Goal: Transaction & Acquisition: Obtain resource

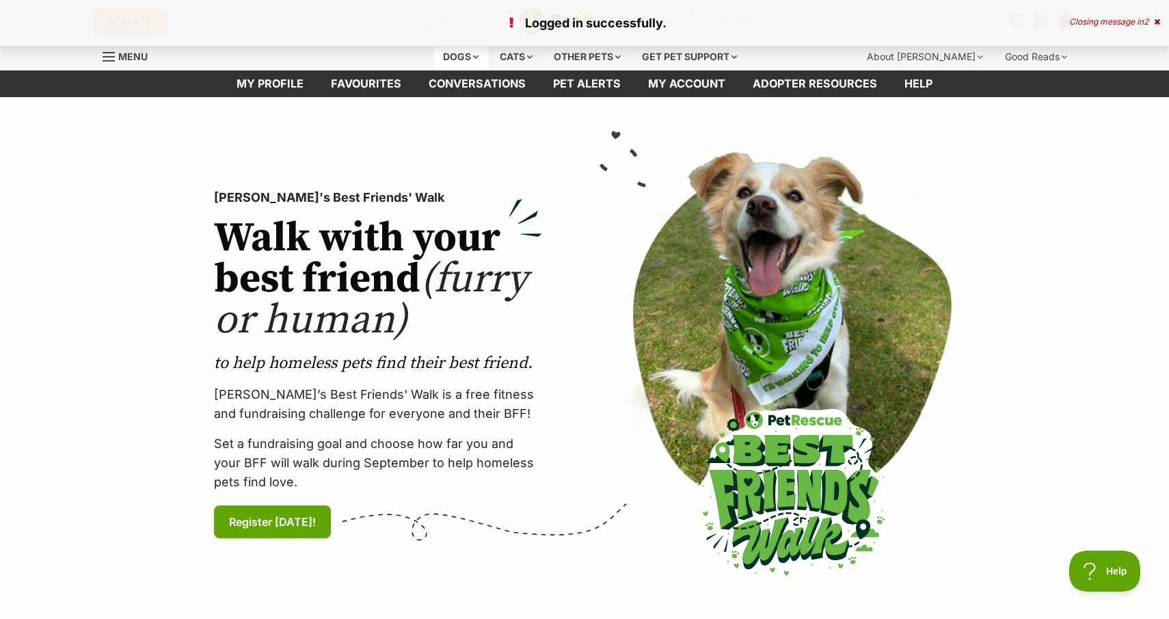
click at [450, 55] on div "Dogs" at bounding box center [460, 56] width 55 height 27
click at [453, 59] on div "Dogs" at bounding box center [460, 56] width 55 height 27
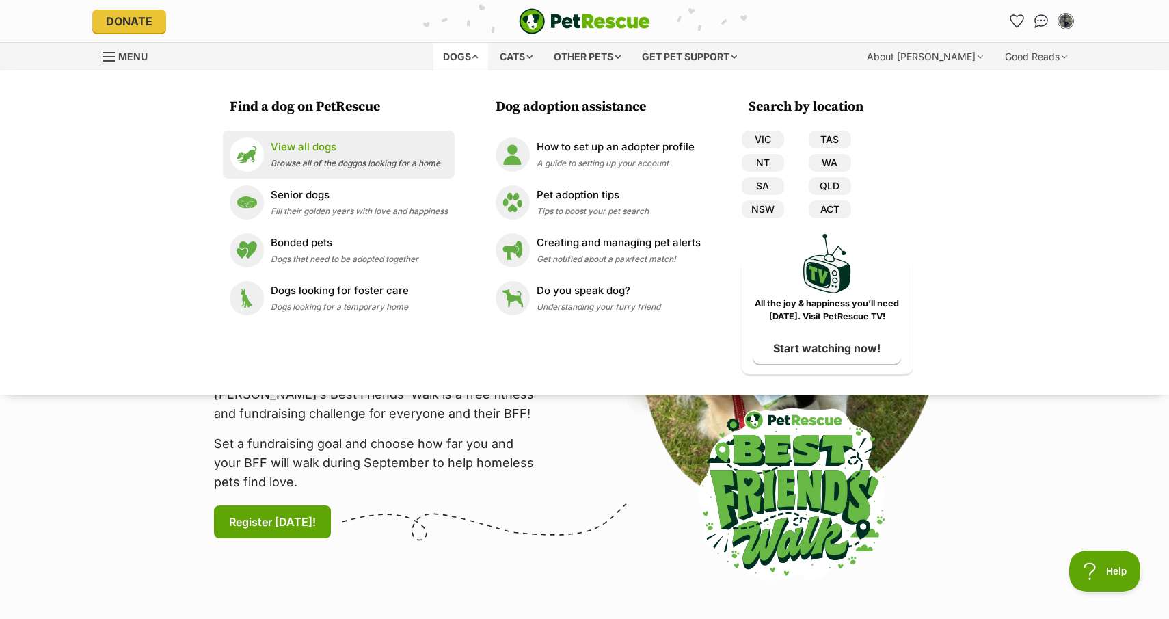
click at [288, 148] on p "View all dogs" at bounding box center [356, 147] width 170 height 16
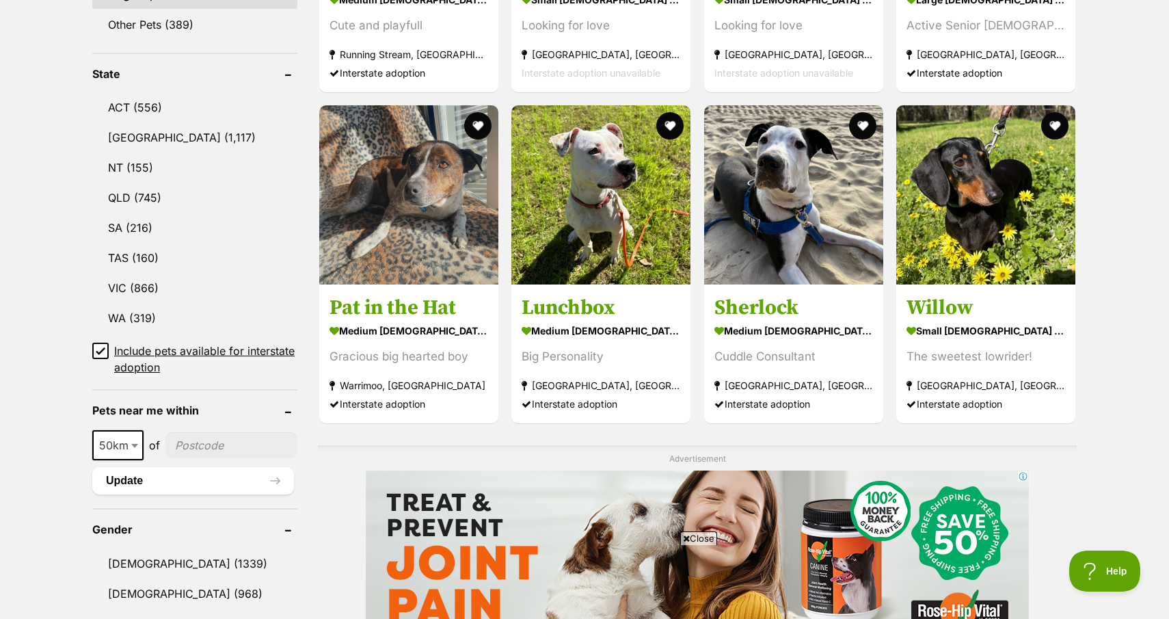
scroll to position [776, 0]
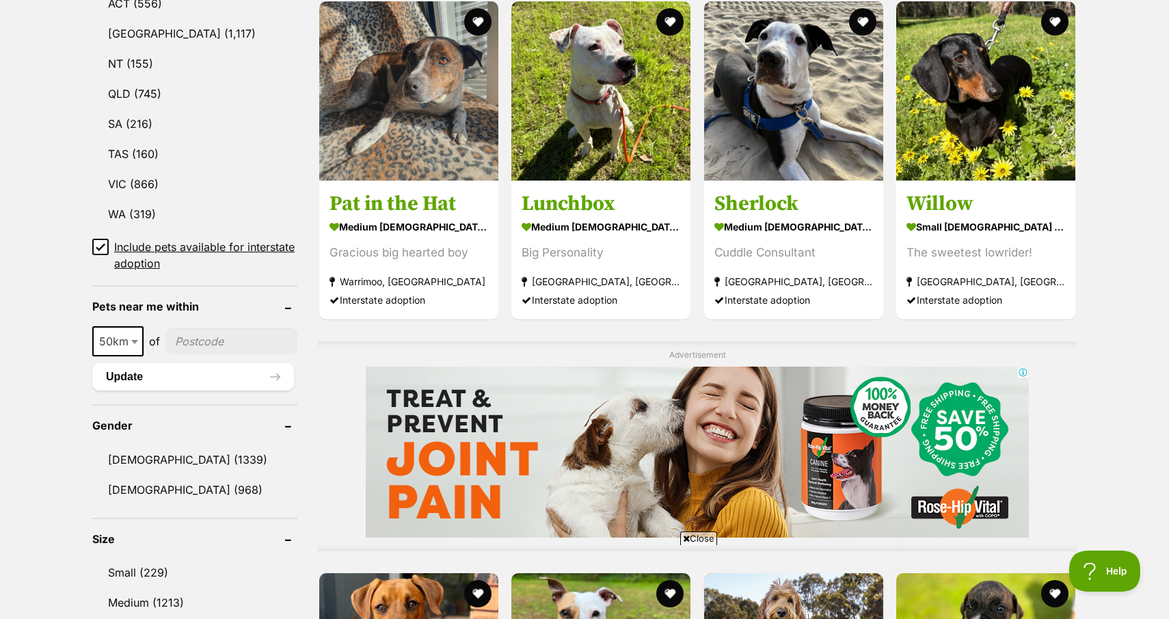
click at [135, 332] on span at bounding box center [136, 341] width 14 height 30
select select "250"
click at [205, 339] on input"] "postcode" at bounding box center [234, 341] width 125 height 26
type input"] "2540"
click at [190, 367] on button "Update" at bounding box center [193, 376] width 202 height 27
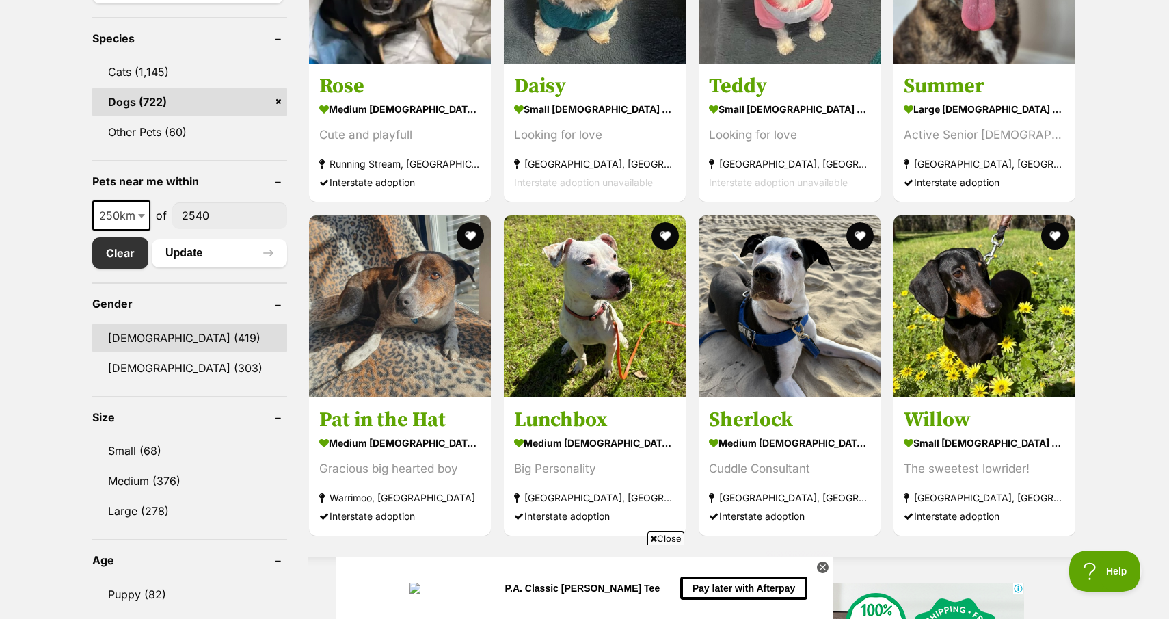
click at [146, 342] on link "Male (419)" at bounding box center [189, 337] width 195 height 29
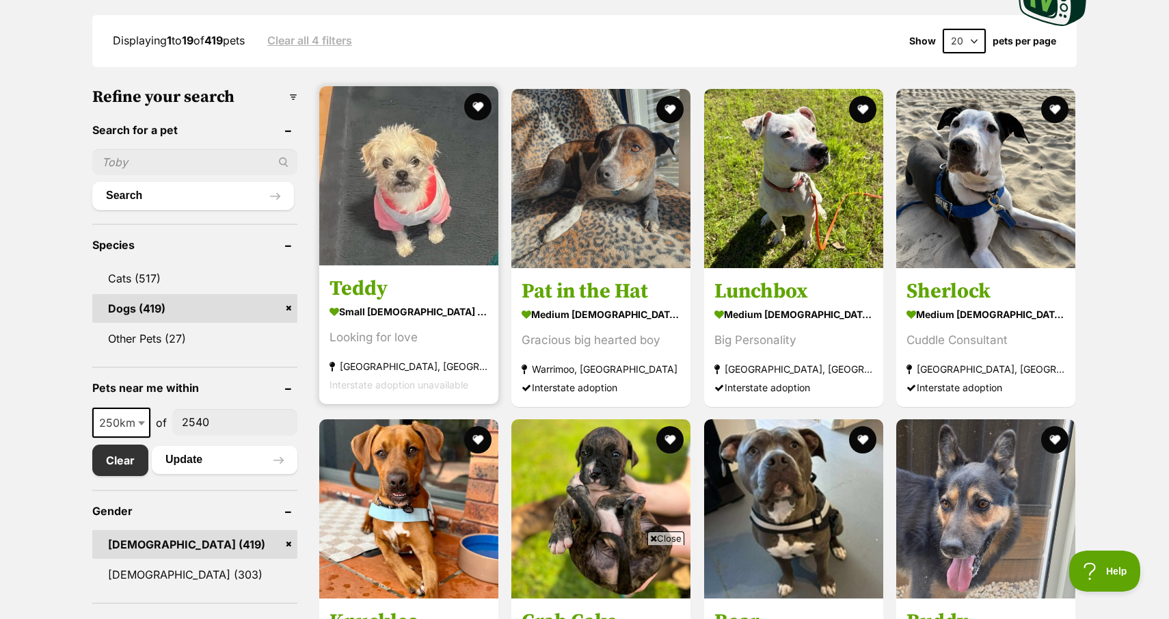
click at [378, 209] on img at bounding box center [408, 175] width 179 height 179
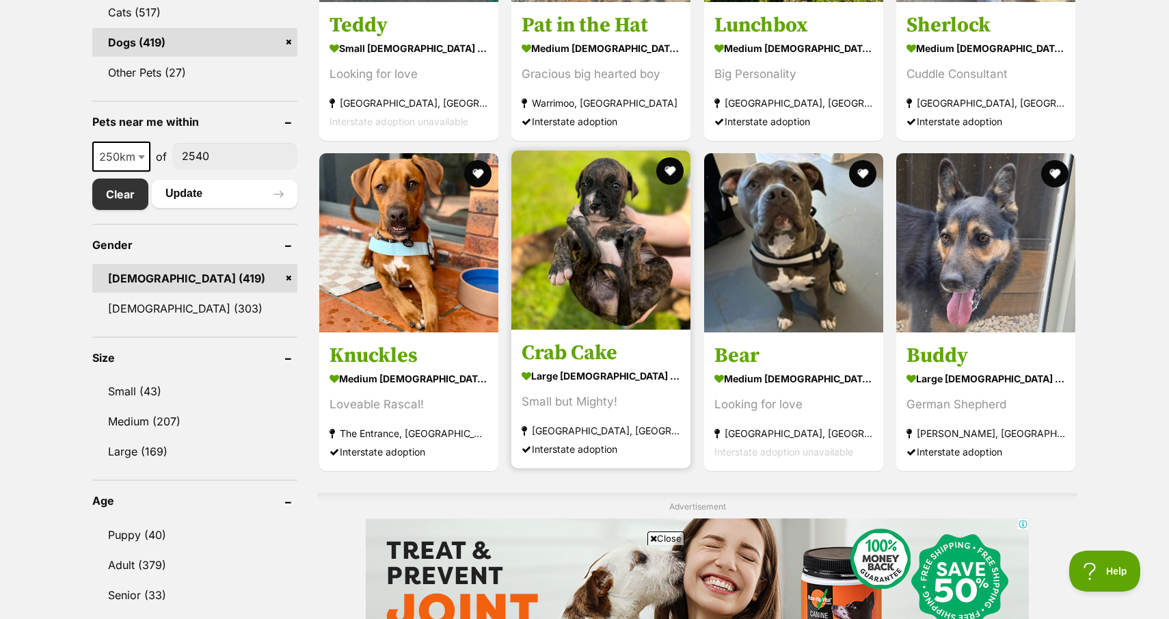
scroll to position [702, 0]
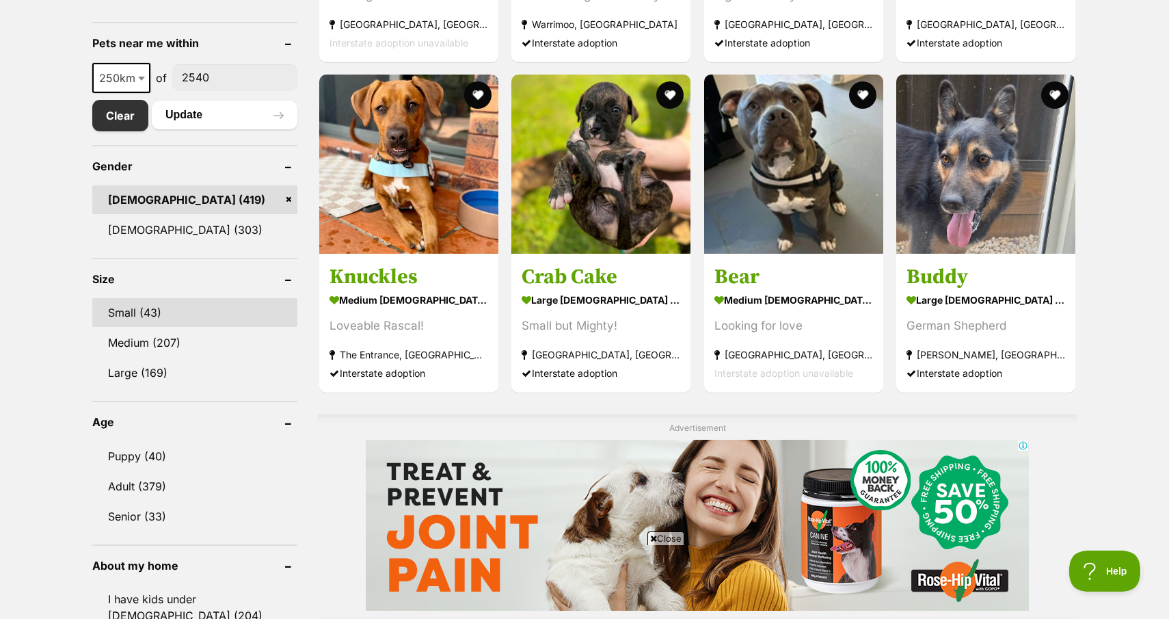
click at [156, 318] on link "Small (43)" at bounding box center [194, 312] width 205 height 29
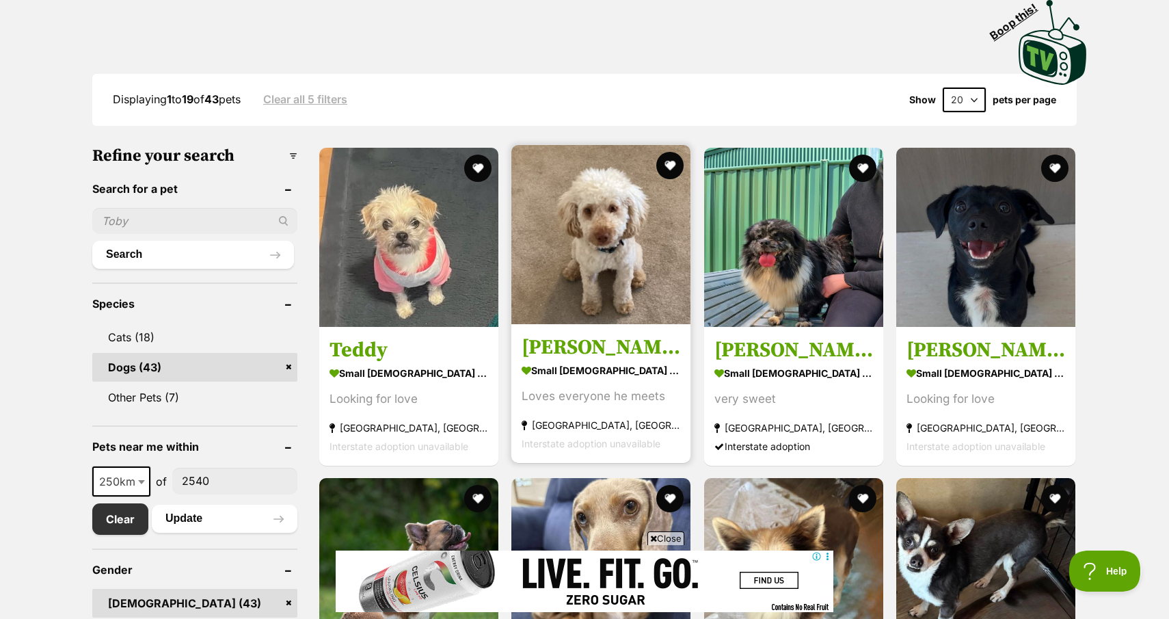
click at [540, 342] on h3 "[PERSON_NAME]" at bounding box center [601, 347] width 159 height 26
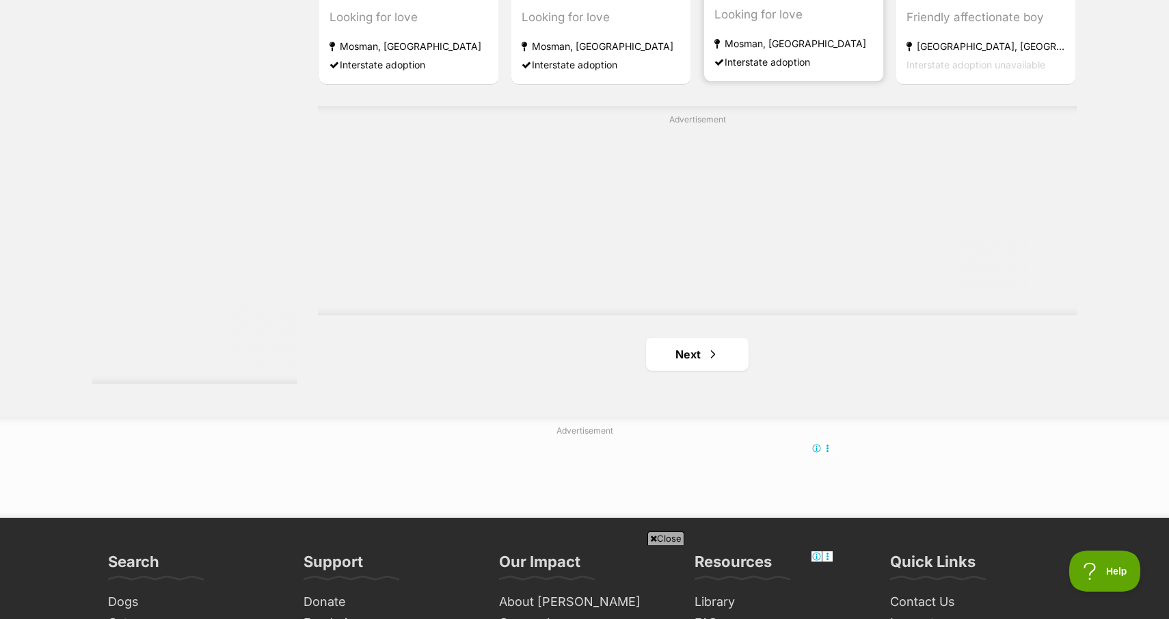
scroll to position [2399, 0]
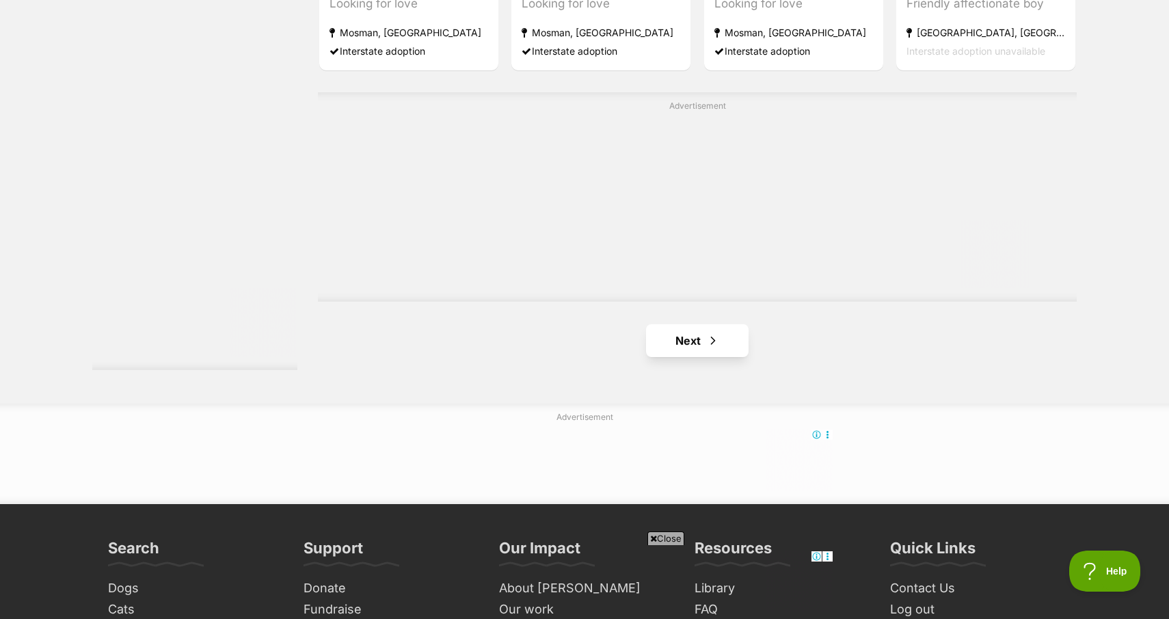
click at [718, 337] on span "Next page" at bounding box center [713, 340] width 14 height 16
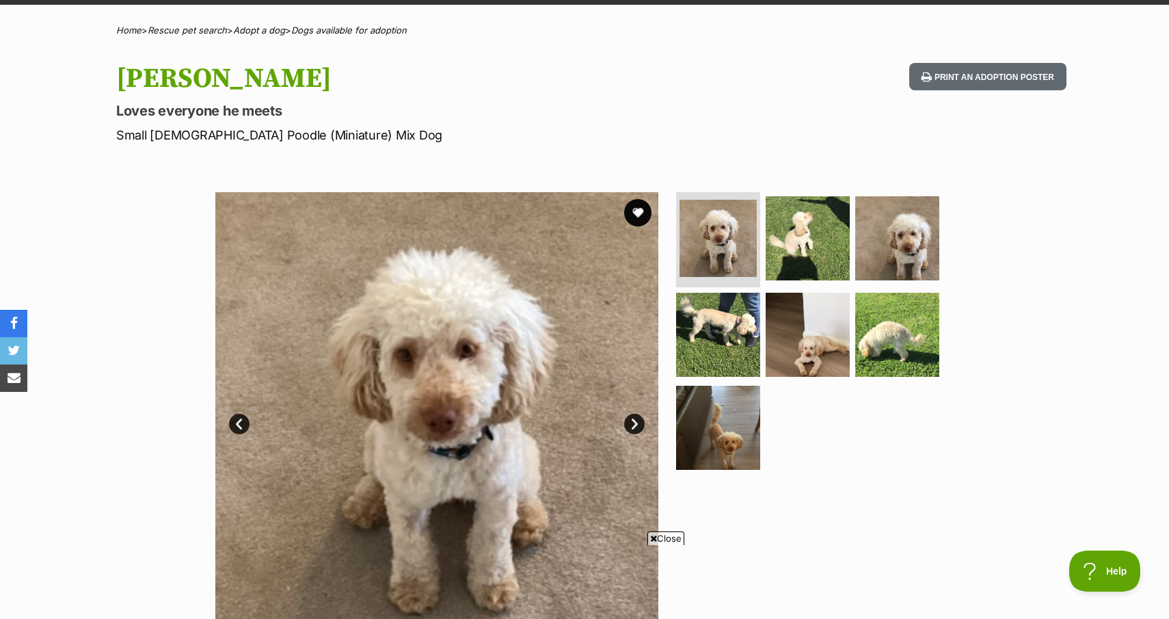
click at [643, 417] on link "Next" at bounding box center [634, 424] width 21 height 21
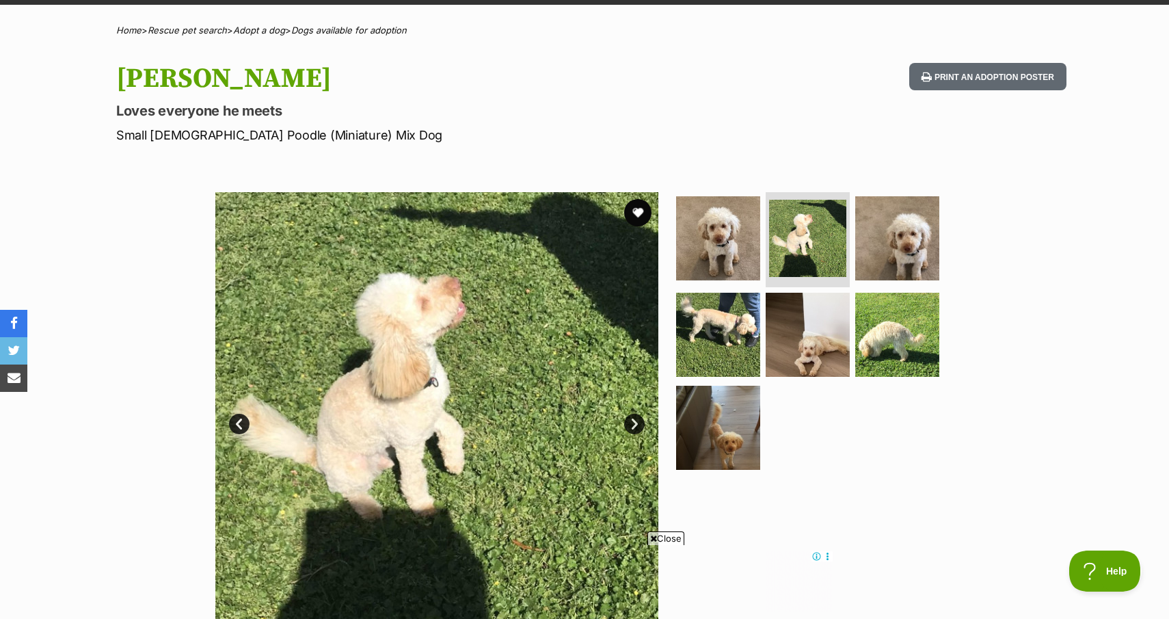
click at [643, 417] on link "Next" at bounding box center [634, 424] width 21 height 21
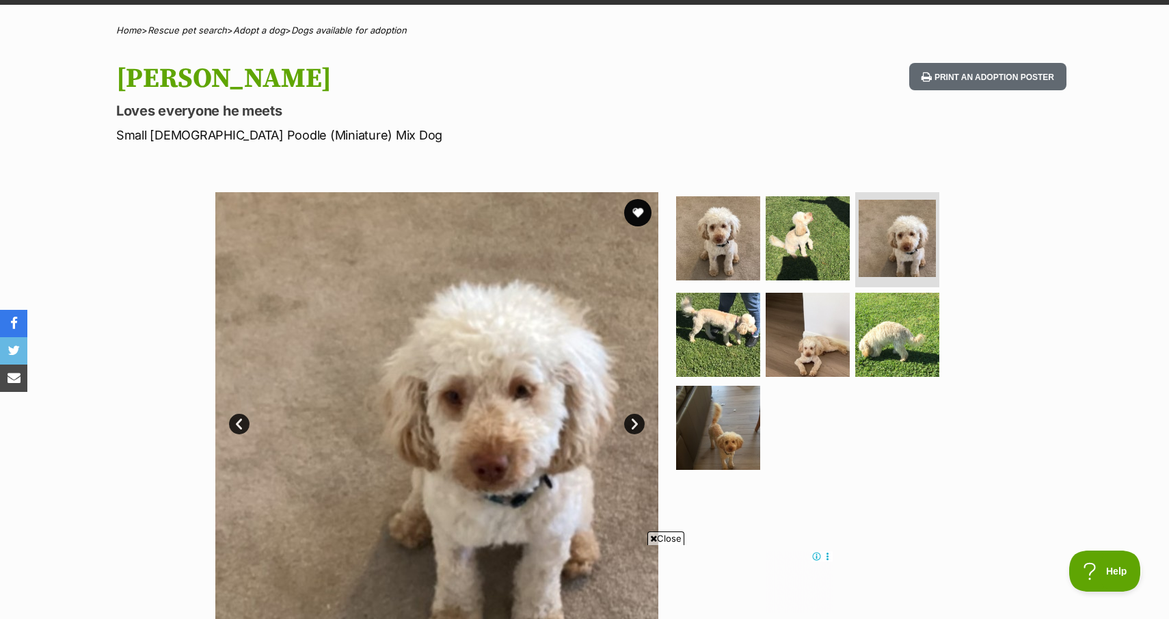
click at [643, 417] on link "Next" at bounding box center [634, 424] width 21 height 21
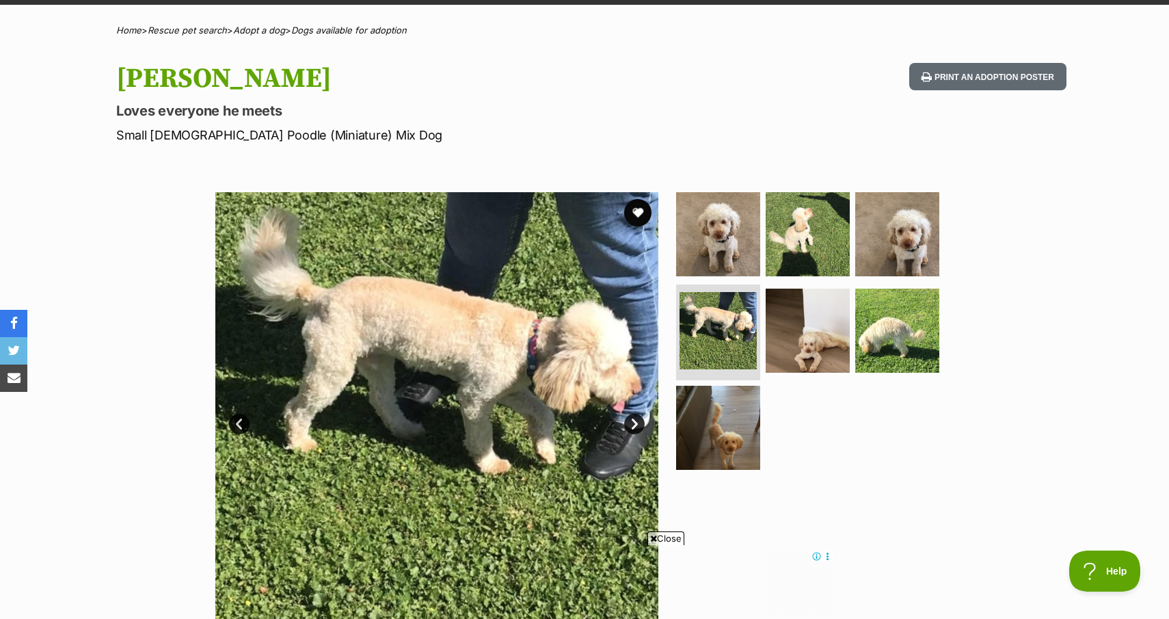
click at [643, 417] on link "Next" at bounding box center [634, 424] width 21 height 21
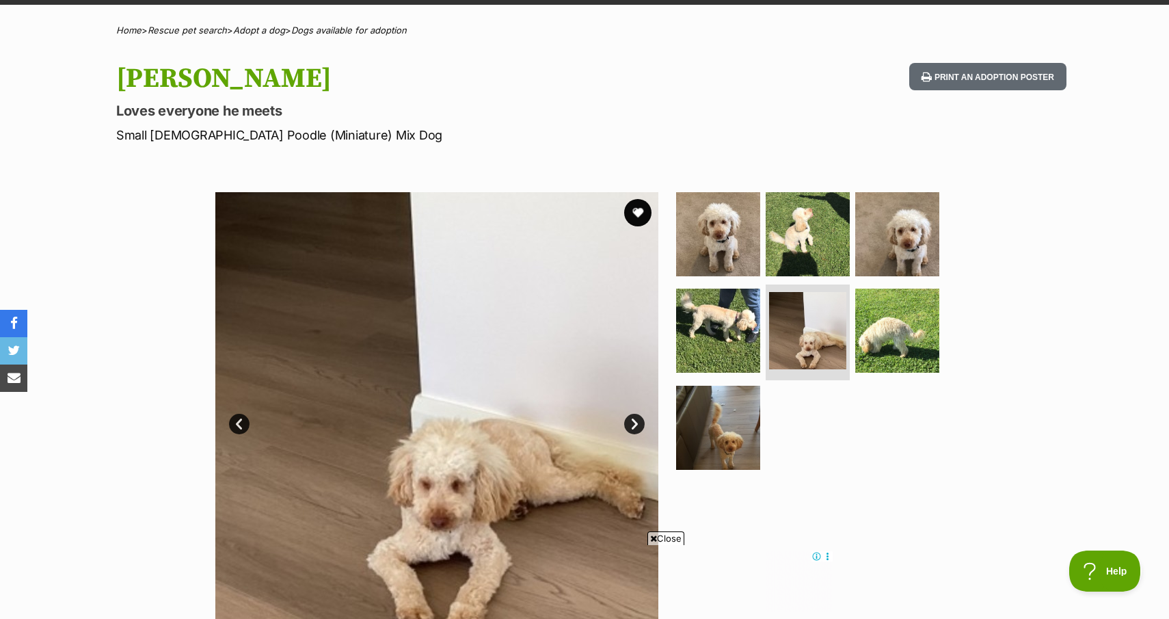
click at [643, 417] on link "Next" at bounding box center [634, 424] width 21 height 21
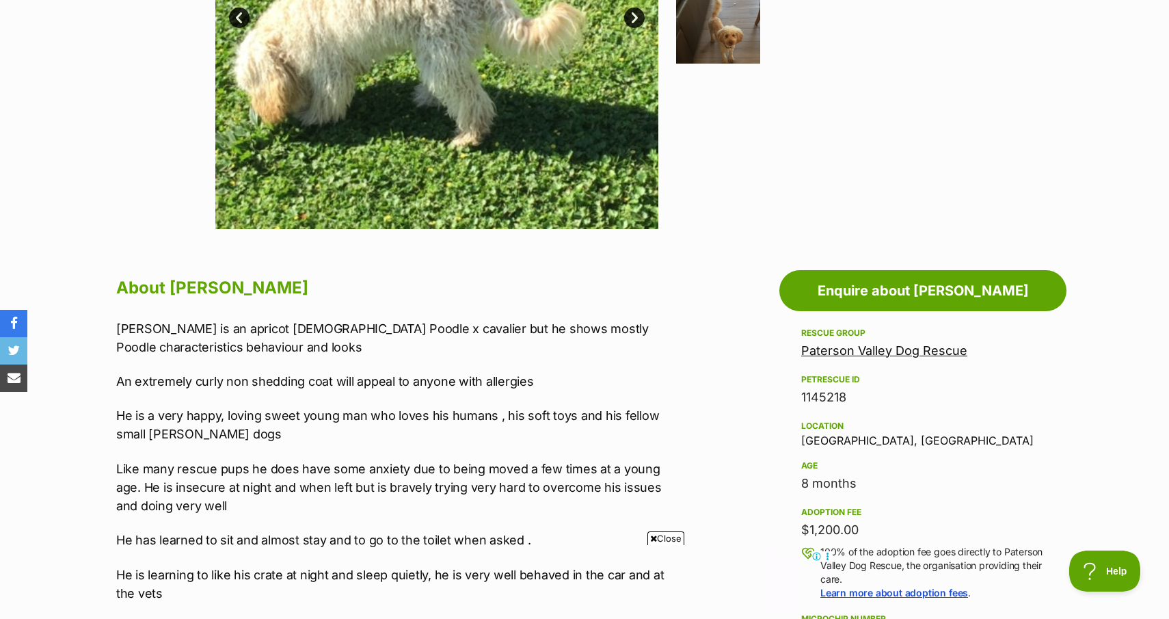
scroll to position [468, 0]
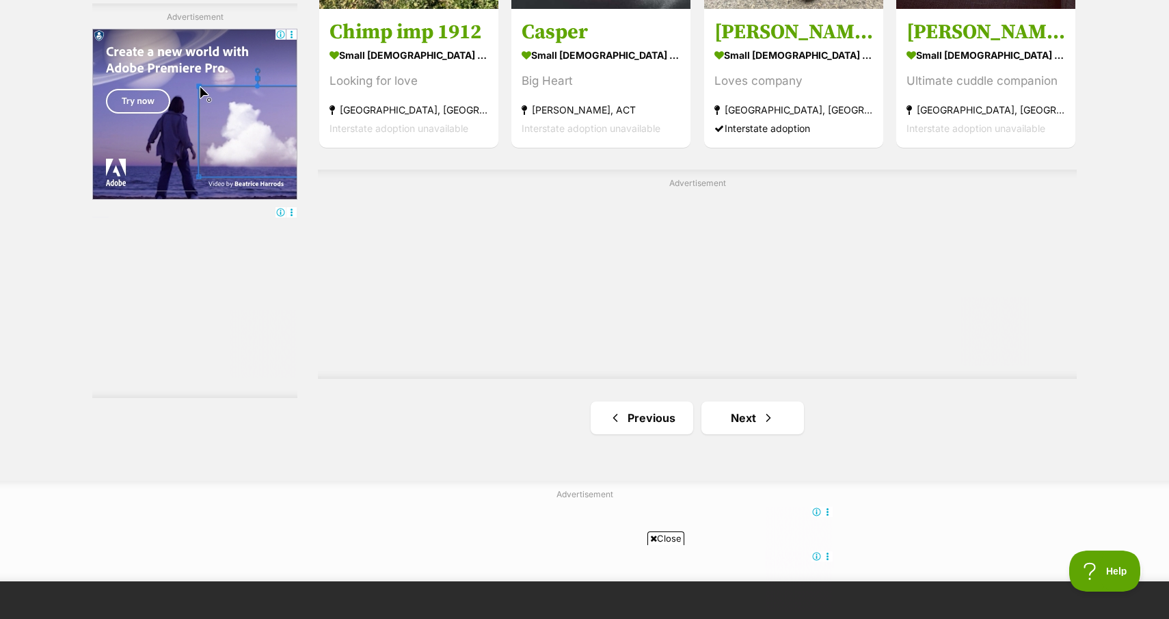
scroll to position [2325, 0]
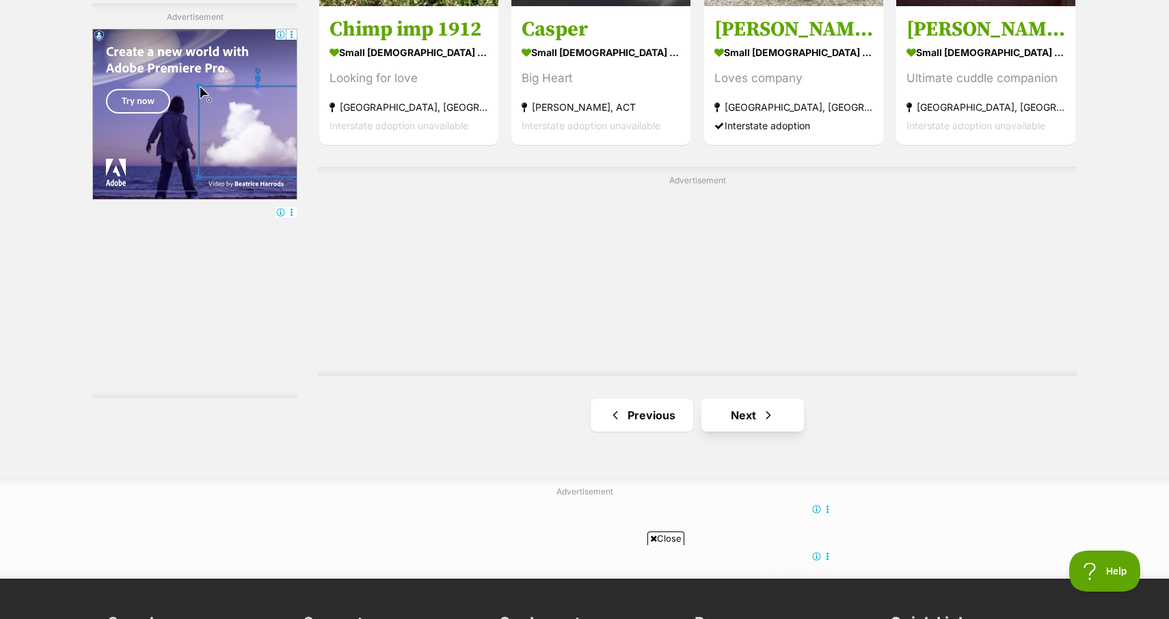
click at [753, 412] on link "Next" at bounding box center [752, 415] width 103 height 33
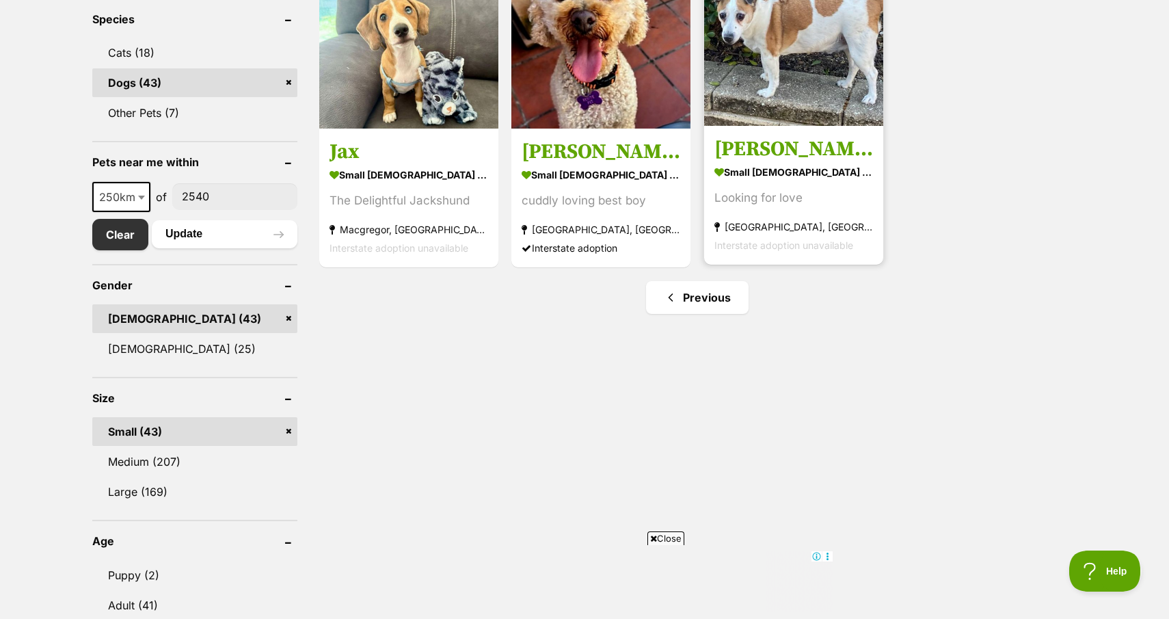
scroll to position [585, 0]
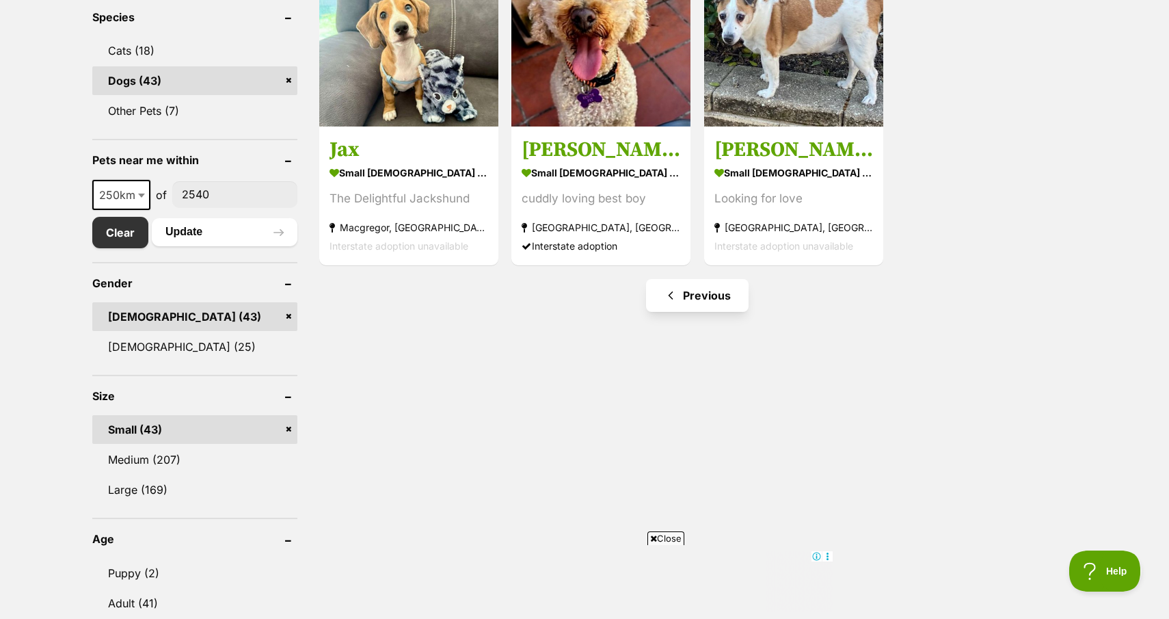
click at [689, 295] on link "Previous" at bounding box center [697, 295] width 103 height 33
